Goal: Navigation & Orientation: Find specific page/section

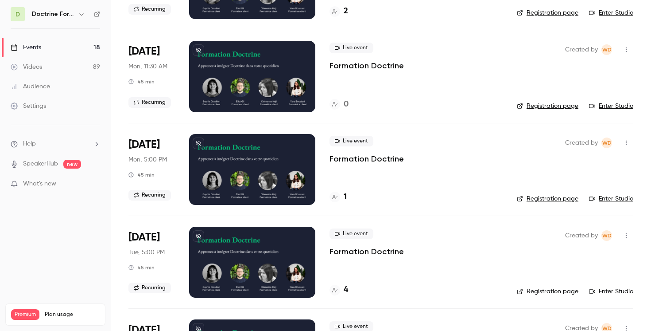
scroll to position [147, 0]
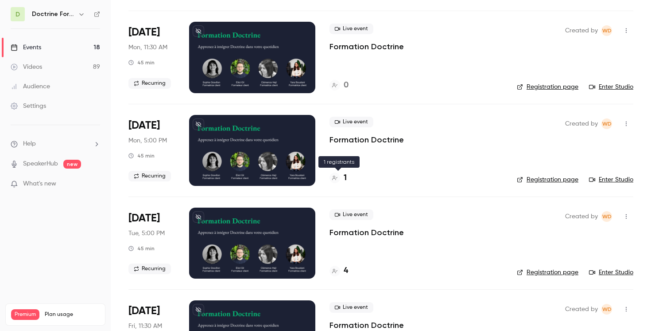
click at [334, 183] on div "1" at bounding box center [338, 178] width 17 height 12
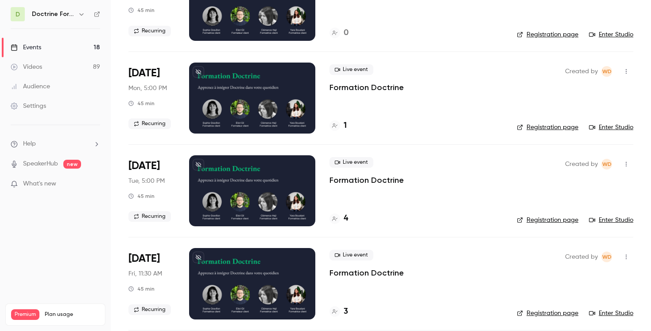
scroll to position [230, 0]
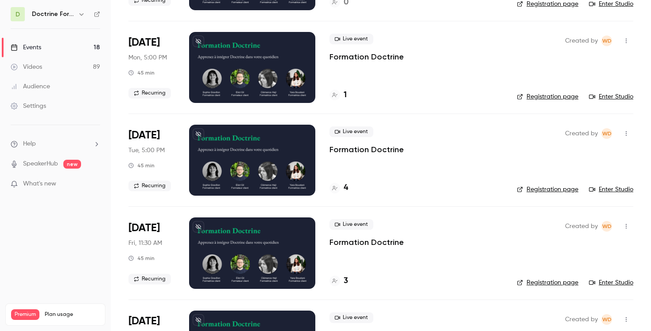
click at [335, 188] on icon at bounding box center [334, 188] width 5 height 4
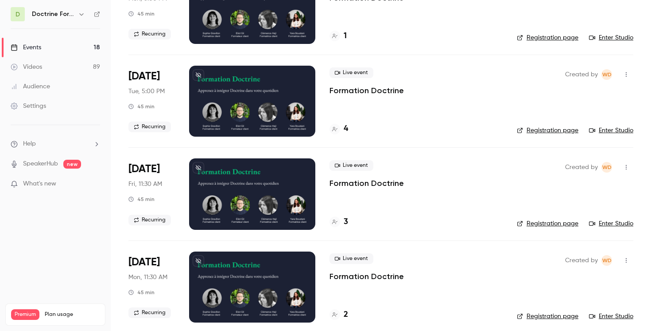
scroll to position [296, 0]
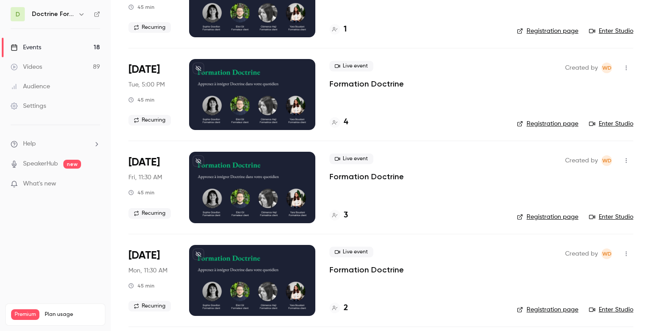
click at [339, 216] on div at bounding box center [335, 215] width 11 height 11
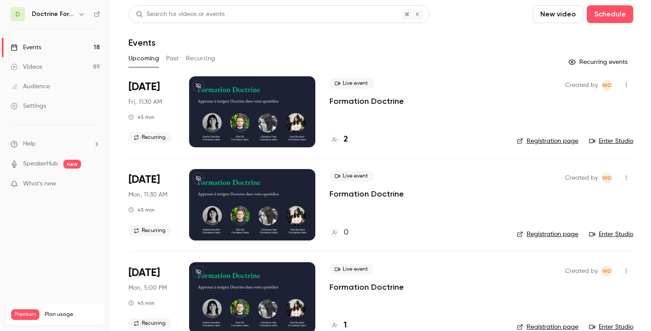
click at [38, 82] on div "Audience" at bounding box center [30, 86] width 39 height 9
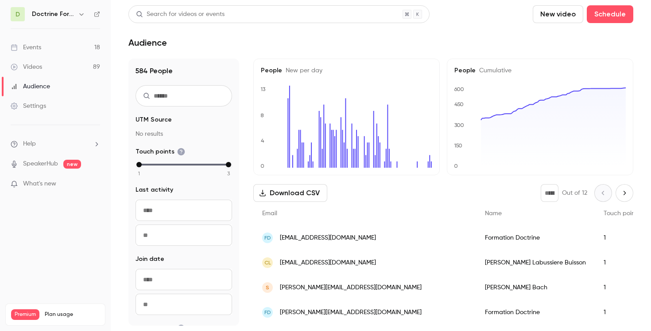
click at [48, 47] on link "Events 18" at bounding box center [55, 47] width 111 height 19
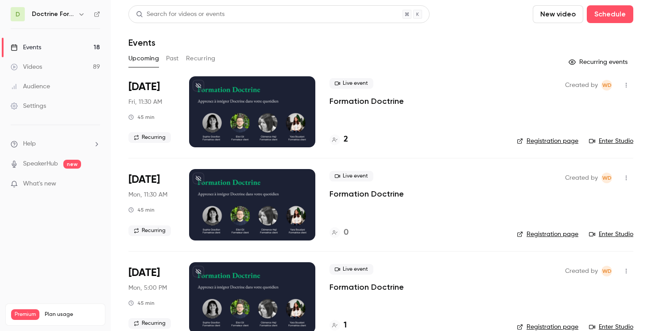
click at [84, 19] on button "button" at bounding box center [81, 14] width 11 height 11
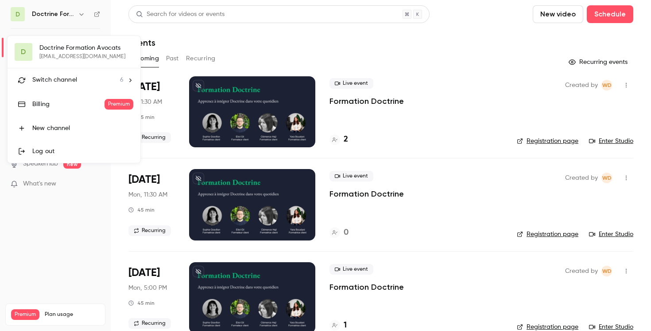
click at [87, 77] on div "Switch channel 6" at bounding box center [77, 79] width 91 height 9
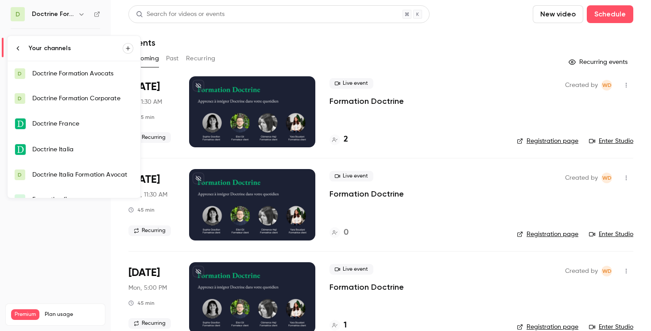
scroll to position [14, 0]
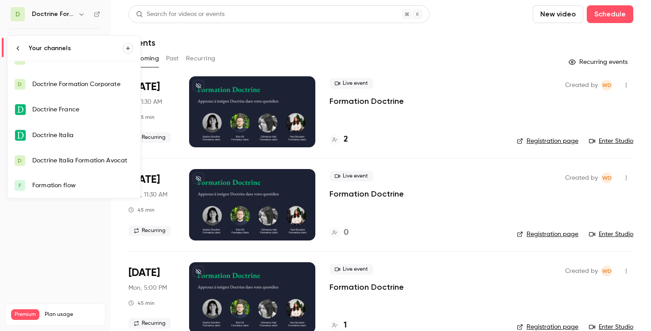
click at [79, 178] on link "F Formation flow" at bounding box center [74, 185] width 133 height 25
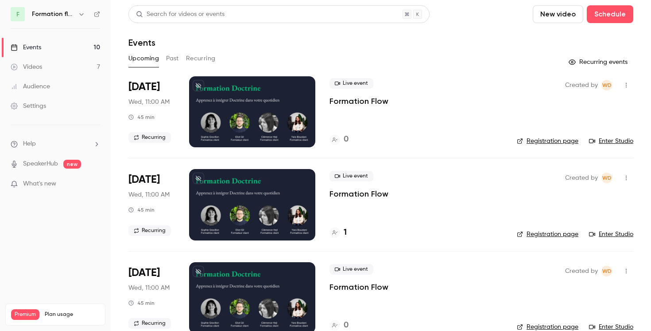
scroll to position [9, 0]
